Goal: Transaction & Acquisition: Purchase product/service

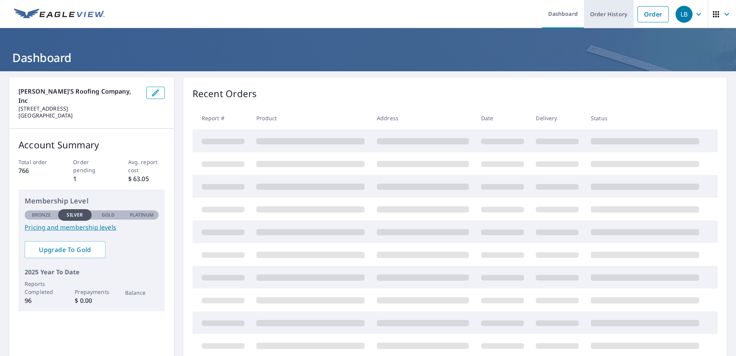
drag, startPoint x: 645, startPoint y: 13, endPoint x: 617, endPoint y: 15, distance: 27.8
click at [646, 13] on link "Order" at bounding box center [653, 14] width 31 height 16
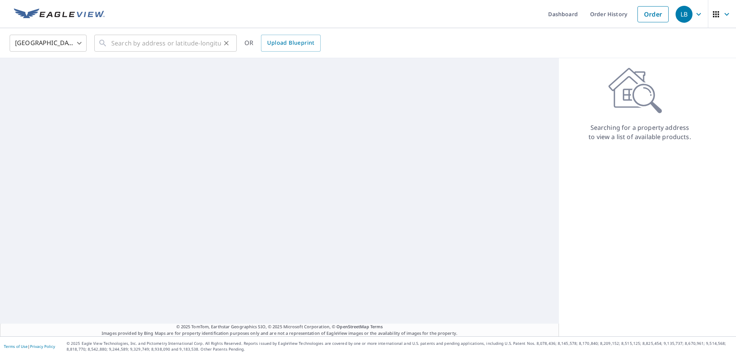
click at [110, 40] on div "​" at bounding box center [165, 43] width 143 height 17
drag, startPoint x: 497, startPoint y: 376, endPoint x: 688, endPoint y: 376, distance: 190.7
click at [688, 356] on html "LB LB Dashboard Order History Order LB [GEOGRAPHIC_DATA] [GEOGRAPHIC_DATA] ​ ​ …" at bounding box center [368, 178] width 736 height 356
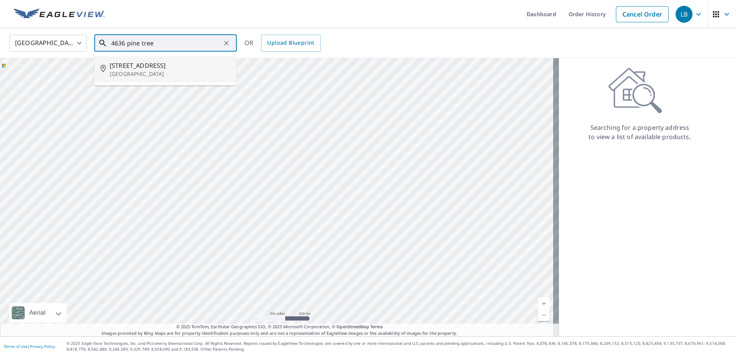
click at [136, 74] on p "[GEOGRAPHIC_DATA]" at bounding box center [170, 74] width 121 height 8
type input "[STREET_ADDRESS][PERSON_NAME]"
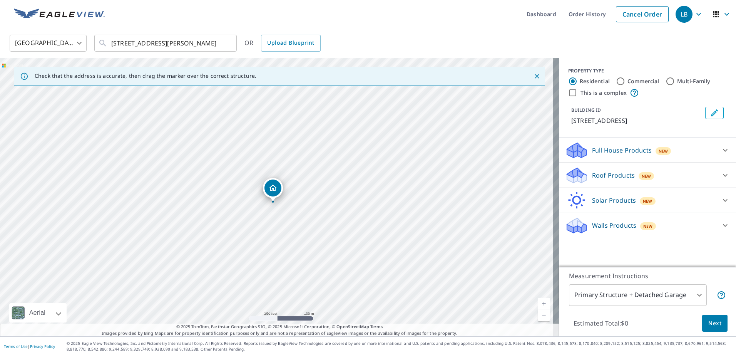
drag, startPoint x: 252, startPoint y: 241, endPoint x: 248, endPoint y: 247, distance: 6.9
click at [248, 247] on div "[STREET_ADDRESS][PERSON_NAME]" at bounding box center [279, 197] width 559 height 278
drag, startPoint x: 267, startPoint y: 198, endPoint x: 382, endPoint y: 259, distance: 129.6
click at [382, 259] on div "[STREET_ADDRESS][PERSON_NAME]" at bounding box center [279, 197] width 559 height 278
click at [618, 172] on p "Roof Products" at bounding box center [613, 175] width 43 height 9
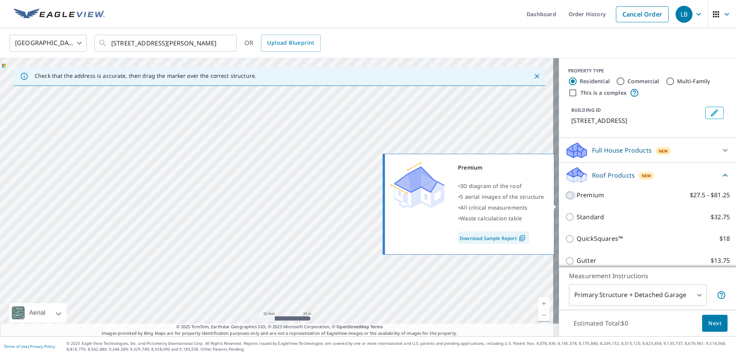
click at [565, 200] on input "Premium $27.5 - $81.25" at bounding box center [571, 195] width 12 height 9
checkbox input "true"
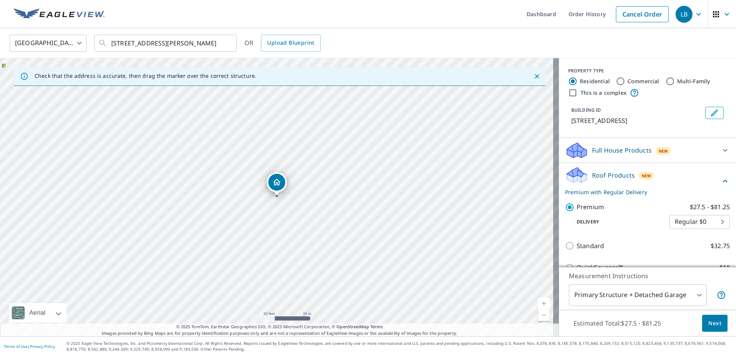
click at [714, 324] on span "Next" at bounding box center [715, 324] width 13 height 10
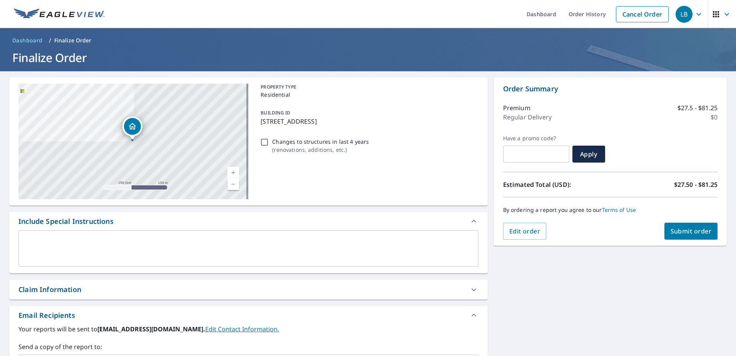
drag, startPoint x: 676, startPoint y: 233, endPoint x: 675, endPoint y: 237, distance: 3.9
click at [675, 237] on button "Submit order" at bounding box center [692, 231] width 54 height 17
